Goal: Task Accomplishment & Management: Manage account settings

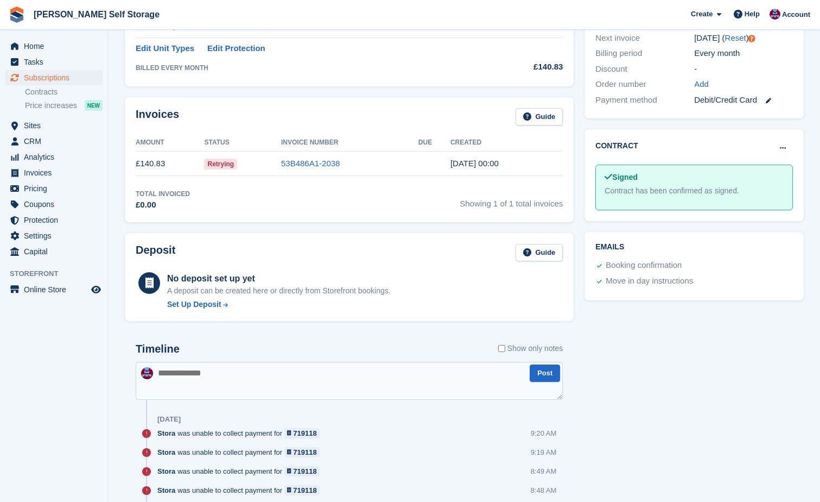
scroll to position [217, 0]
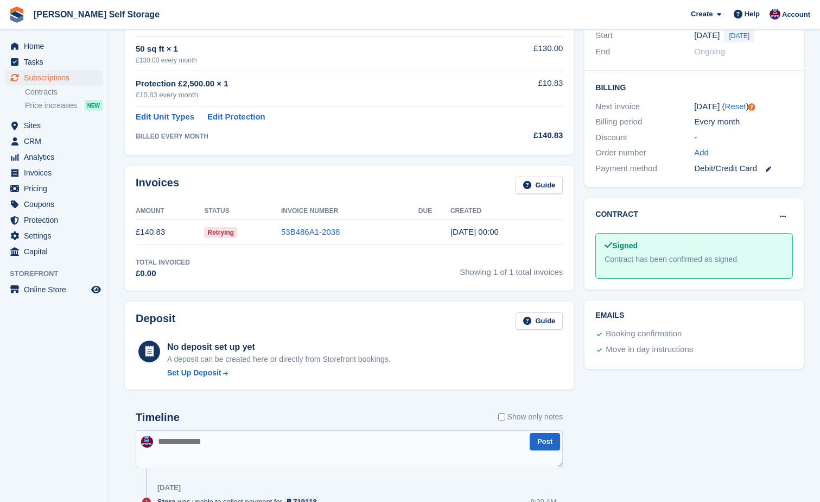
click at [217, 232] on span "Retrying" at bounding box center [220, 232] width 33 height 11
click at [290, 231] on link "53B486A1-2038" at bounding box center [310, 231] width 59 height 9
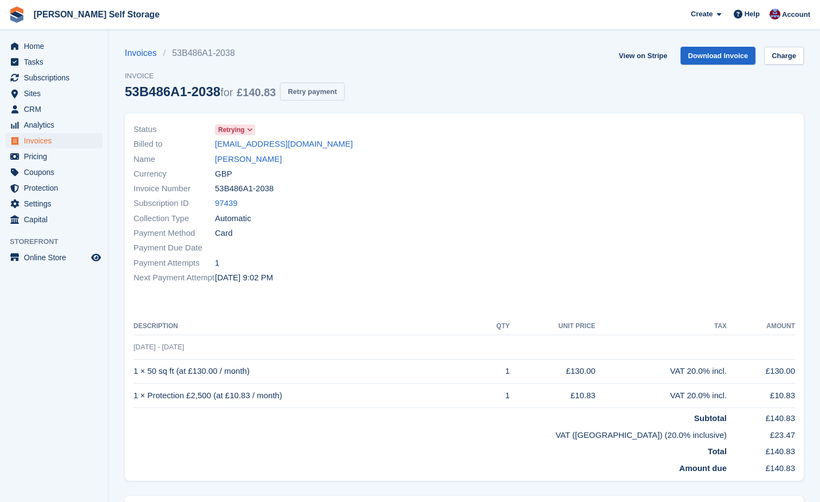
click at [306, 92] on button "Retry payment" at bounding box center [312, 92] width 64 height 18
click at [332, 92] on button "Retry payment" at bounding box center [312, 92] width 64 height 18
click at [328, 93] on button "Retry payment" at bounding box center [312, 92] width 64 height 18
click at [327, 90] on button "Retry payment" at bounding box center [312, 92] width 64 height 18
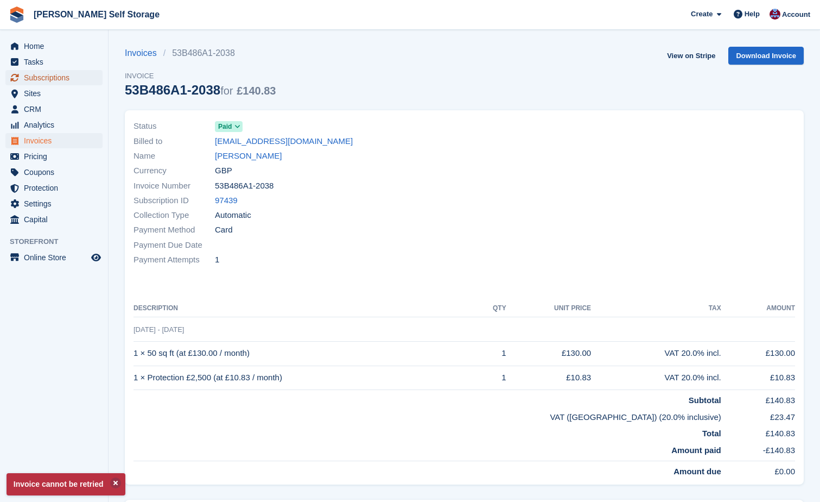
click at [55, 73] on span "Subscriptions" at bounding box center [56, 77] width 65 height 15
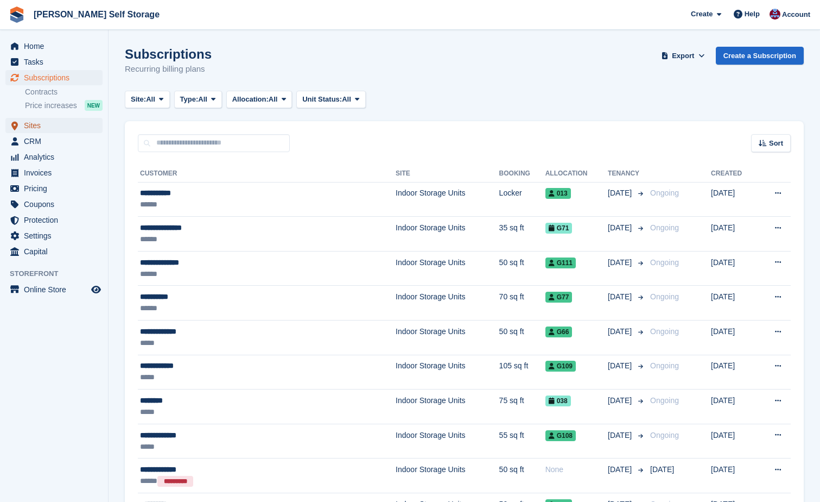
click at [38, 128] on span "Sites" at bounding box center [56, 125] width 65 height 15
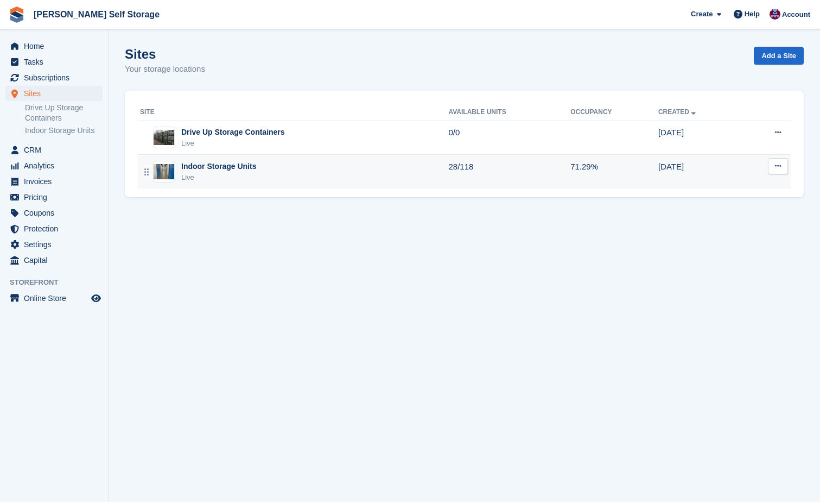
click at [207, 166] on div "Indoor Storage Units" at bounding box center [218, 166] width 75 height 11
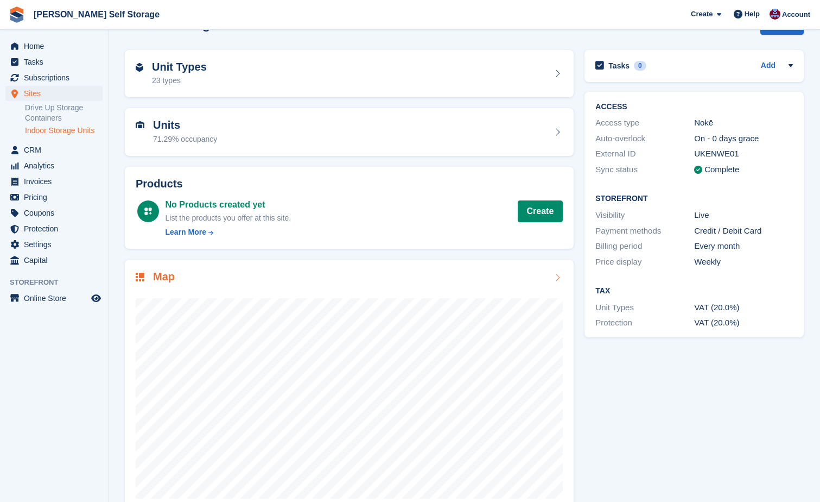
scroll to position [55, 0]
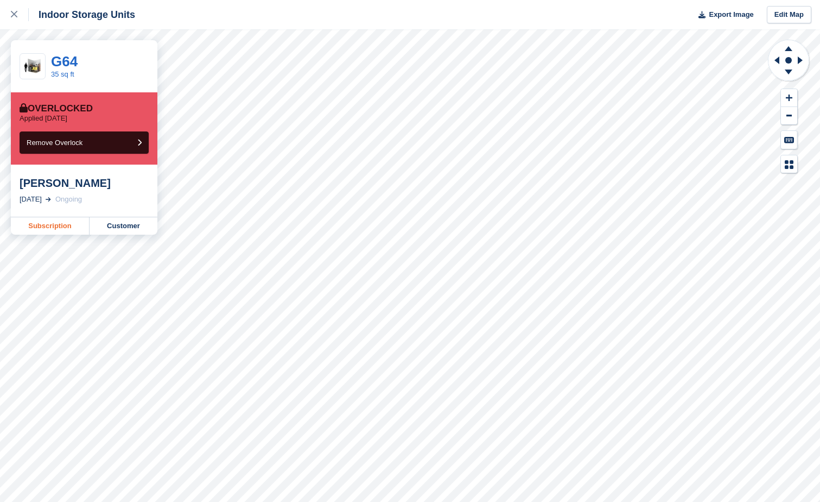
click at [37, 224] on link "Subscription" at bounding box center [50, 225] width 79 height 17
click at [45, 225] on link "Subscription" at bounding box center [50, 225] width 79 height 17
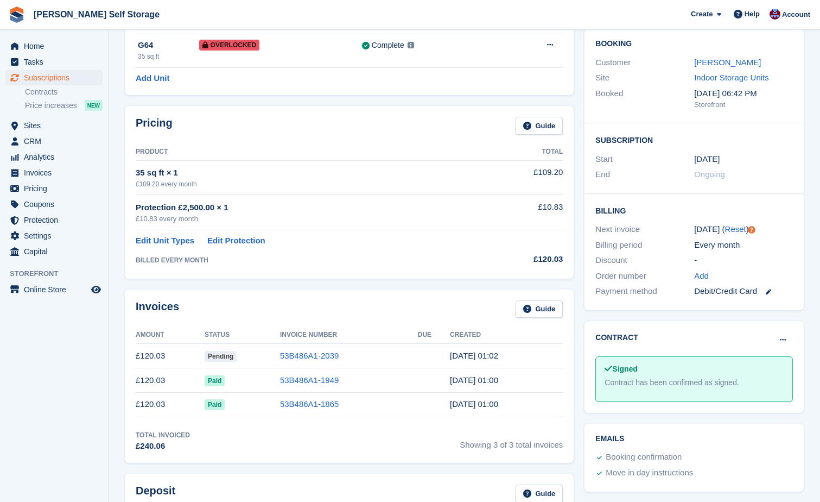
scroll to position [109, 0]
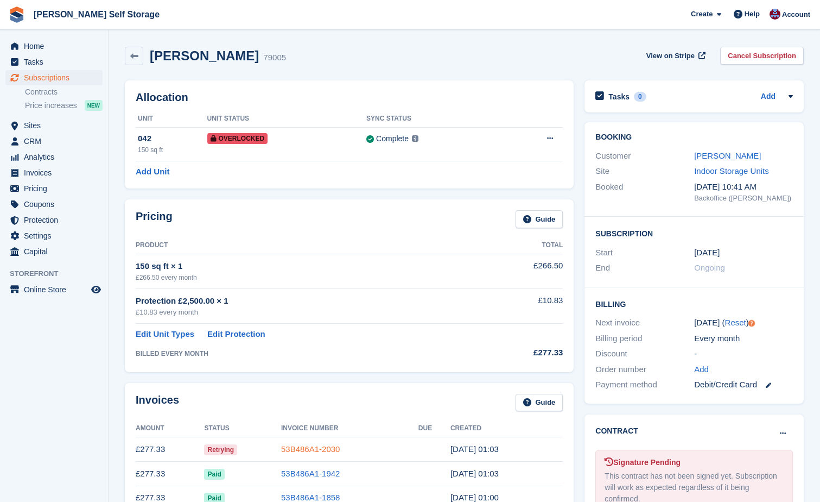
click at [308, 444] on link "53B486A1-2030" at bounding box center [310, 448] width 59 height 9
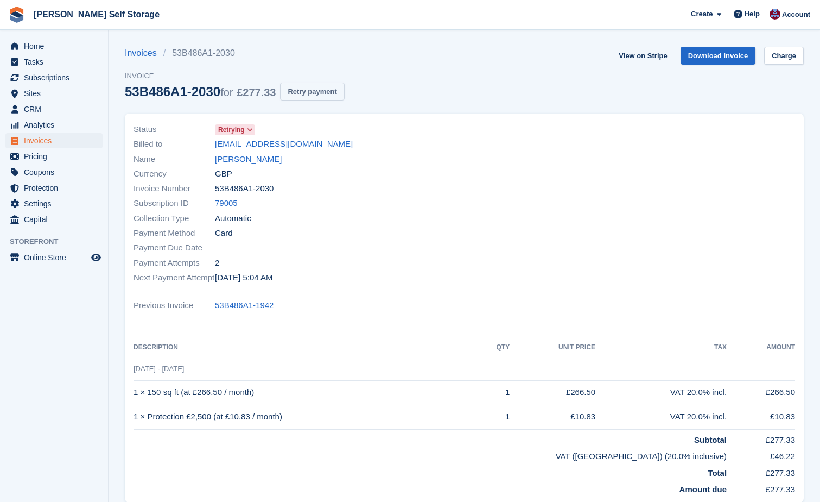
click at [312, 92] on button "Retry payment" at bounding box center [312, 92] width 64 height 18
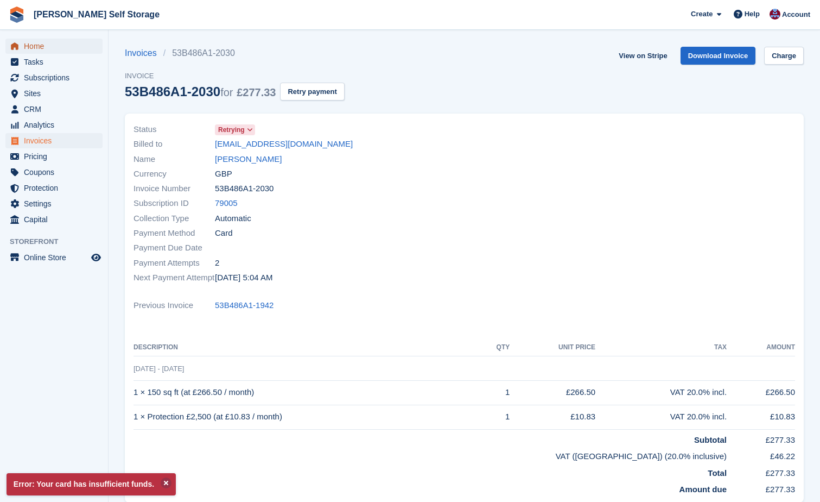
click at [49, 46] on span "Home" at bounding box center [56, 46] width 65 height 15
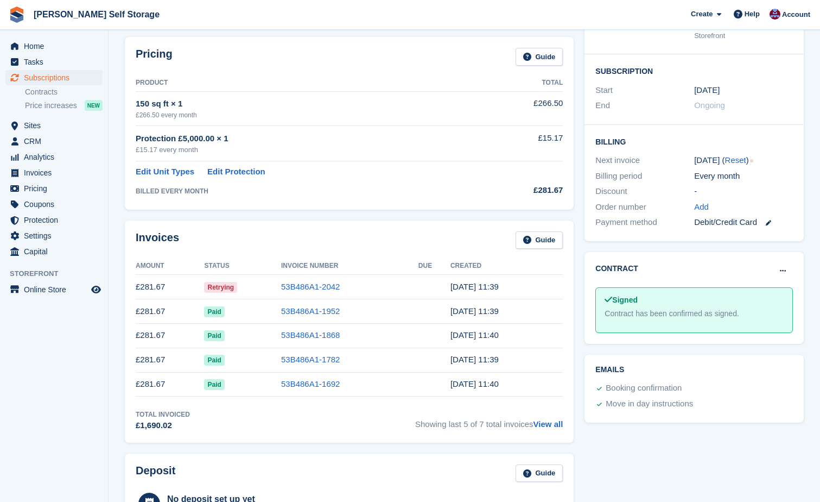
scroll to position [163, 0]
click at [311, 288] on link "53B486A1-2042" at bounding box center [310, 285] width 59 height 9
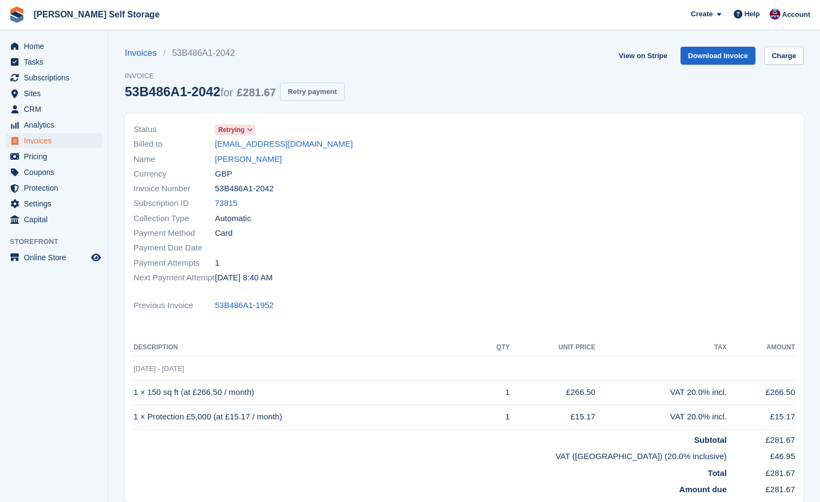
click at [310, 88] on button "Retry payment" at bounding box center [312, 92] width 64 height 18
